Goal: Task Accomplishment & Management: Manage account settings

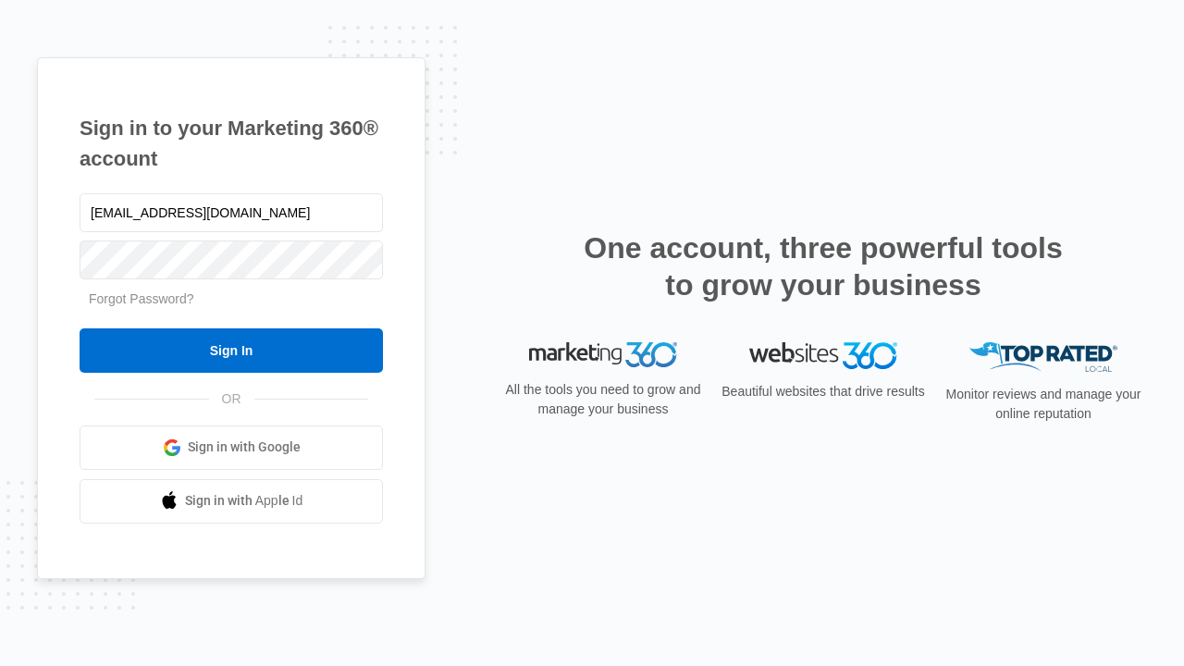
type input "[EMAIL_ADDRESS][DOMAIN_NAME]"
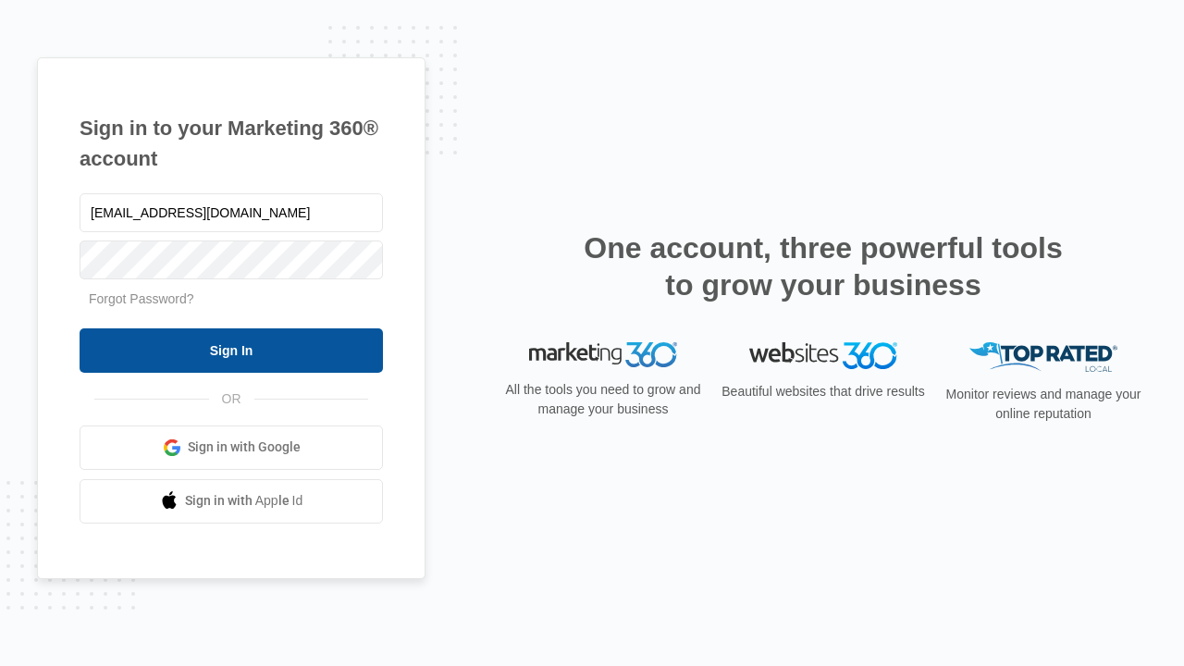
click at [231, 350] on input "Sign In" at bounding box center [231, 350] width 303 height 44
